Goal: Transaction & Acquisition: Purchase product/service

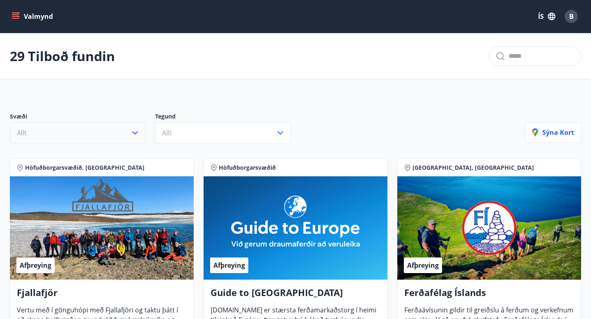
click at [134, 134] on icon "button" at bounding box center [135, 133] width 10 height 10
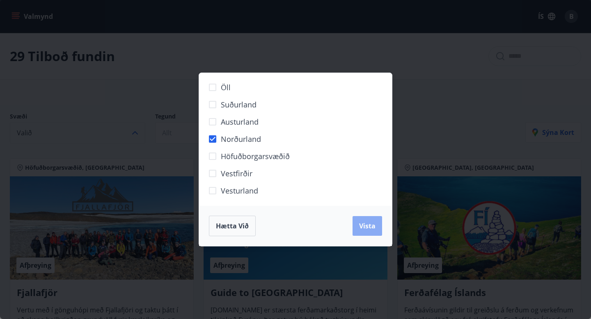
click at [366, 223] on span "Vista" at bounding box center [367, 226] width 16 height 9
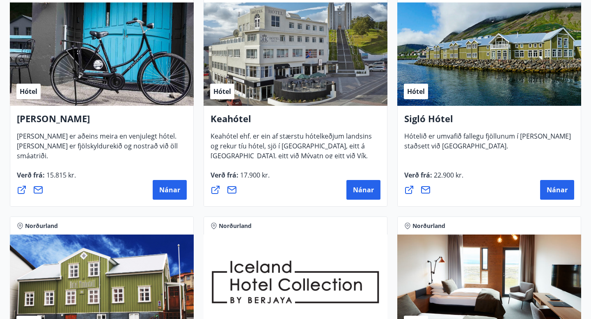
scroll to position [187, 0]
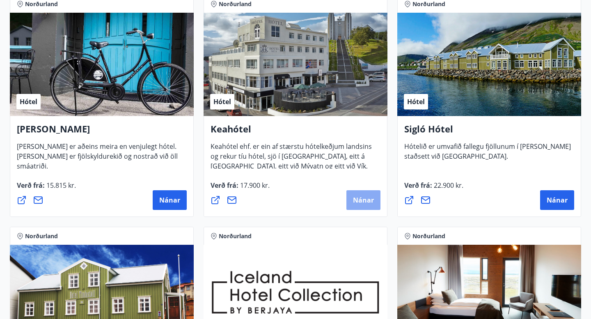
click at [360, 201] on span "Nánar" at bounding box center [363, 200] width 21 height 9
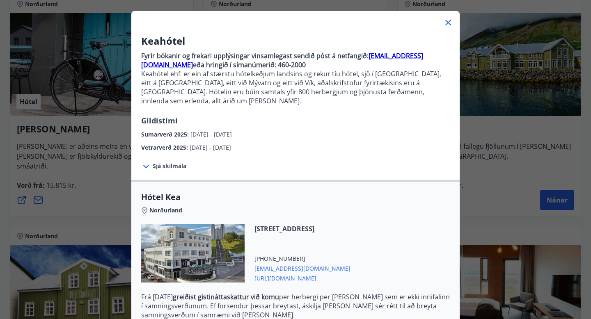
scroll to position [39, 0]
click at [147, 161] on icon at bounding box center [146, 166] width 10 height 10
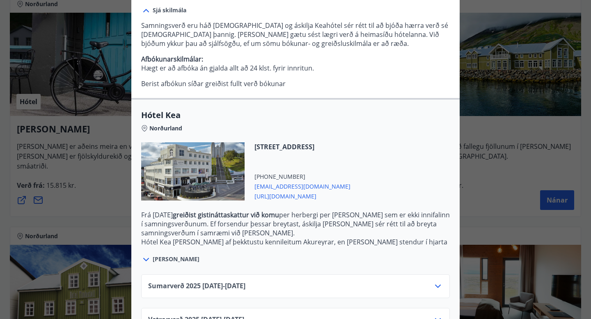
scroll to position [207, 0]
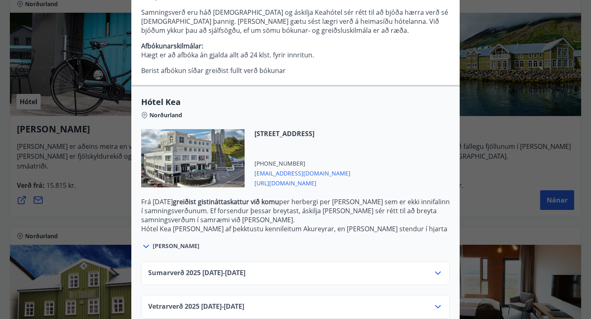
click at [439, 268] on icon at bounding box center [438, 273] width 10 height 10
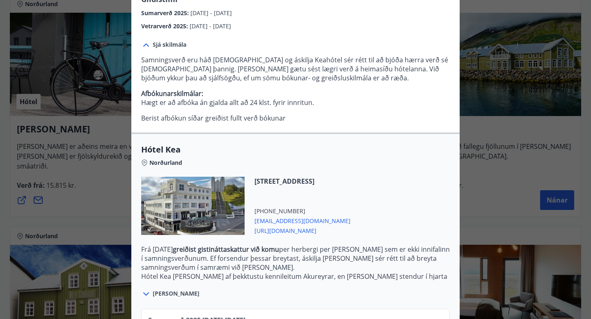
scroll to position [0, 0]
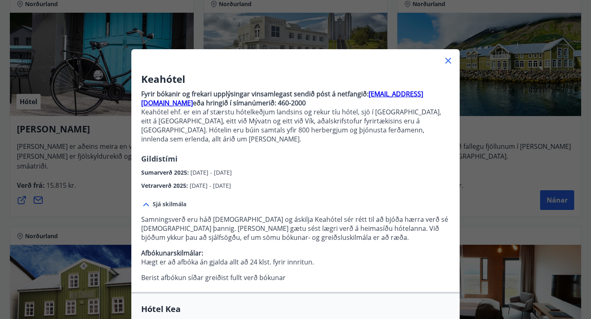
click at [447, 60] on icon at bounding box center [448, 61] width 10 height 10
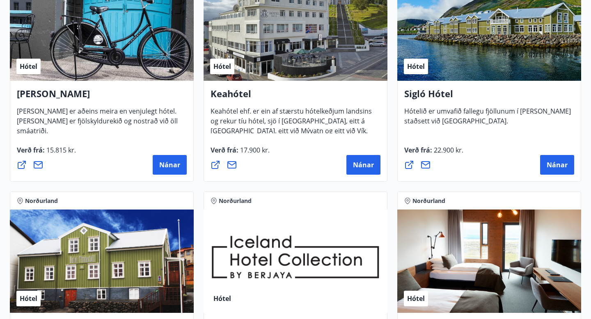
scroll to position [223, 0]
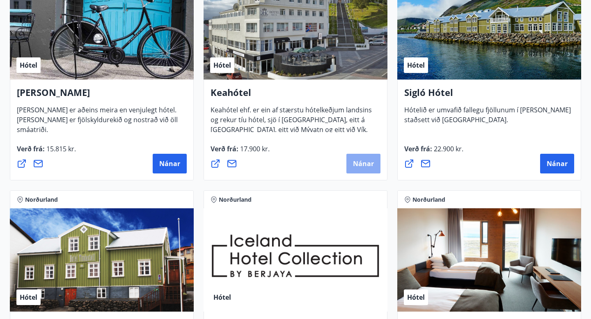
click at [363, 161] on span "Nánar" at bounding box center [363, 163] width 21 height 9
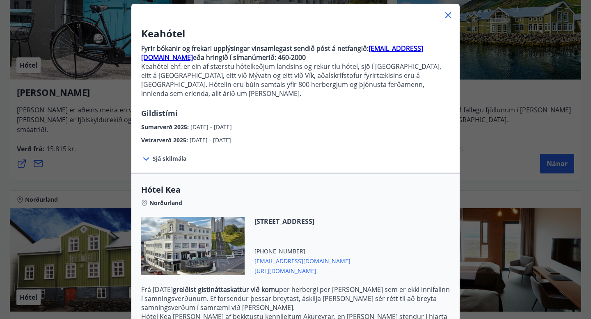
scroll to position [52, 0]
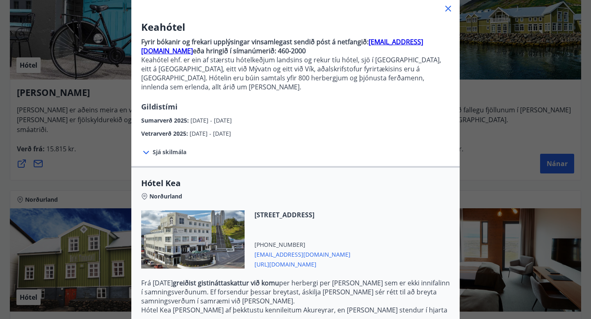
click at [146, 148] on icon at bounding box center [146, 153] width 10 height 10
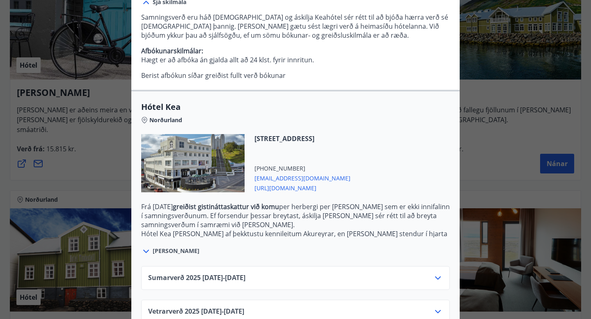
scroll to position [207, 0]
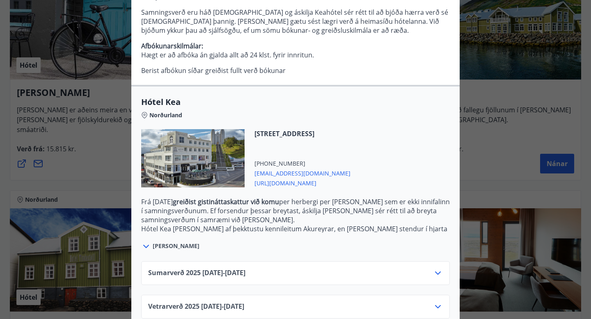
click at [145, 242] on icon at bounding box center [146, 247] width 10 height 10
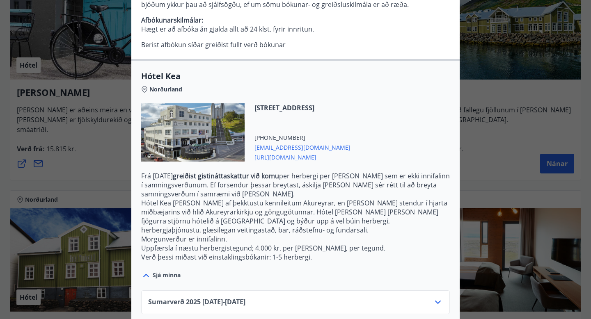
scroll to position [253, 0]
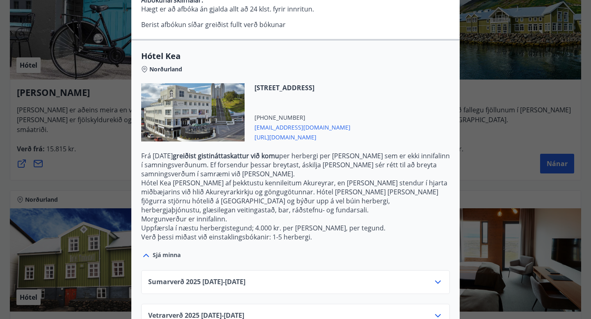
click at [438, 278] on icon at bounding box center [438, 283] width 10 height 10
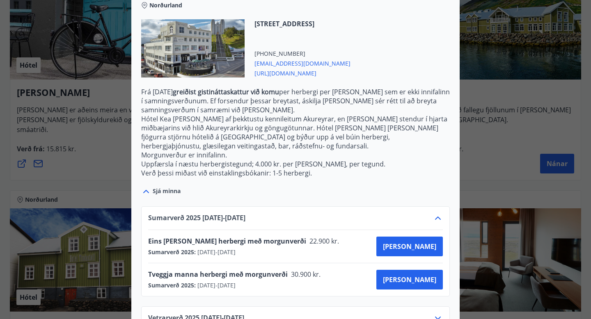
scroll to position [320, 0]
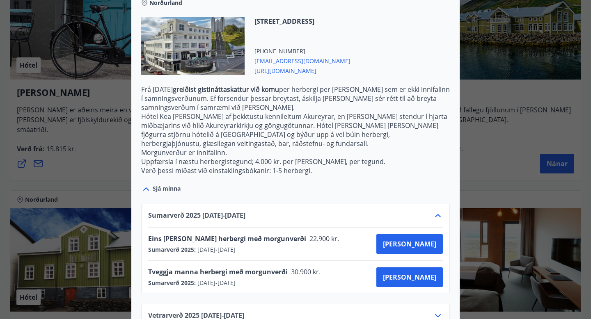
click at [439, 311] on icon at bounding box center [438, 316] width 10 height 10
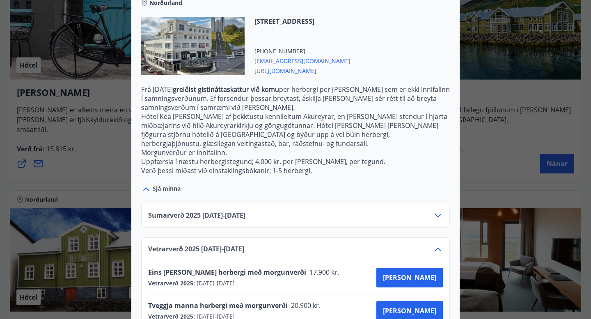
click at [439, 211] on icon at bounding box center [438, 216] width 10 height 10
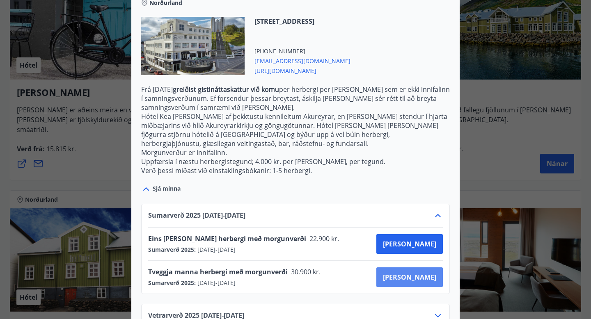
click at [425, 273] on span "[PERSON_NAME]" at bounding box center [409, 277] width 53 height 9
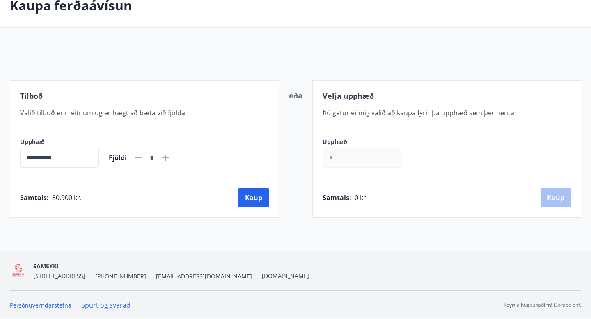
scroll to position [86, 0]
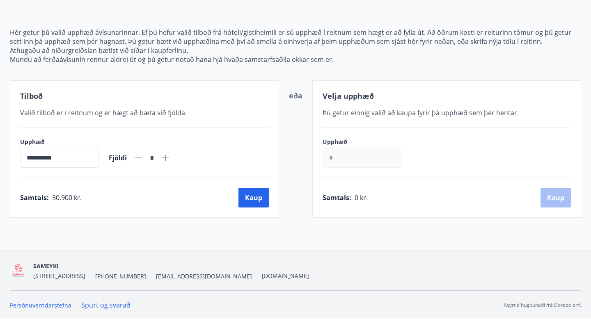
click at [170, 157] on icon at bounding box center [166, 158] width 10 height 10
type input "*"
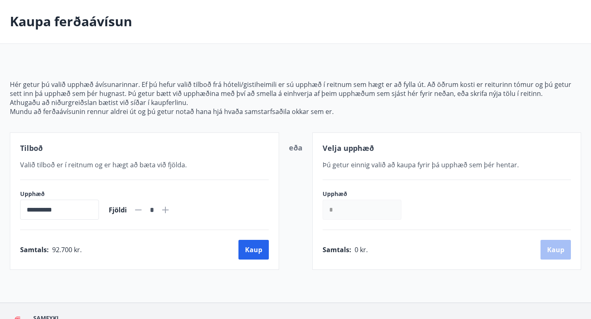
scroll to position [34, 0]
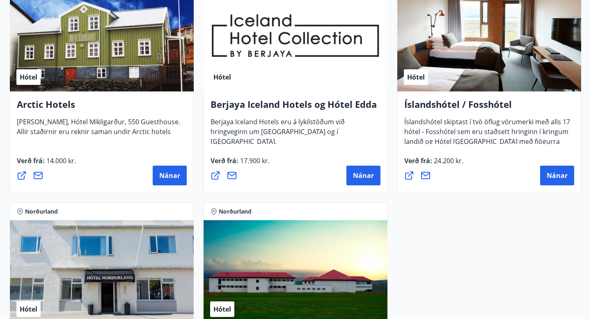
scroll to position [445, 0]
